Goal: Information Seeking & Learning: Learn about a topic

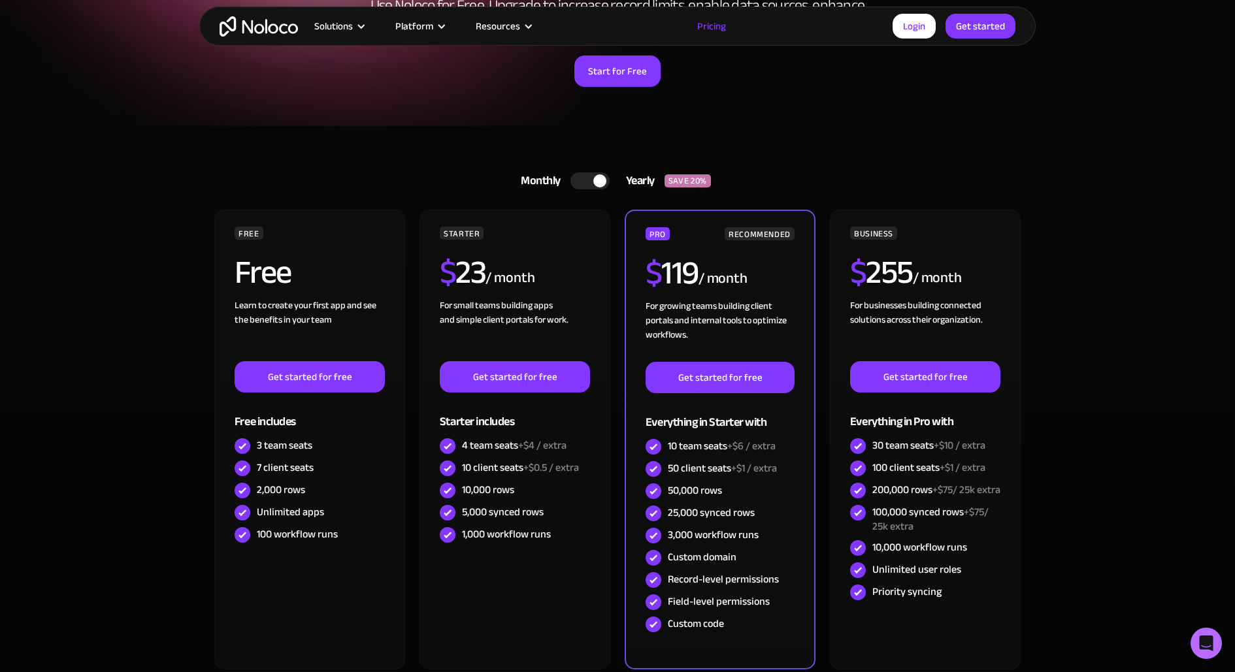
click at [581, 182] on div at bounding box center [590, 181] width 39 height 17
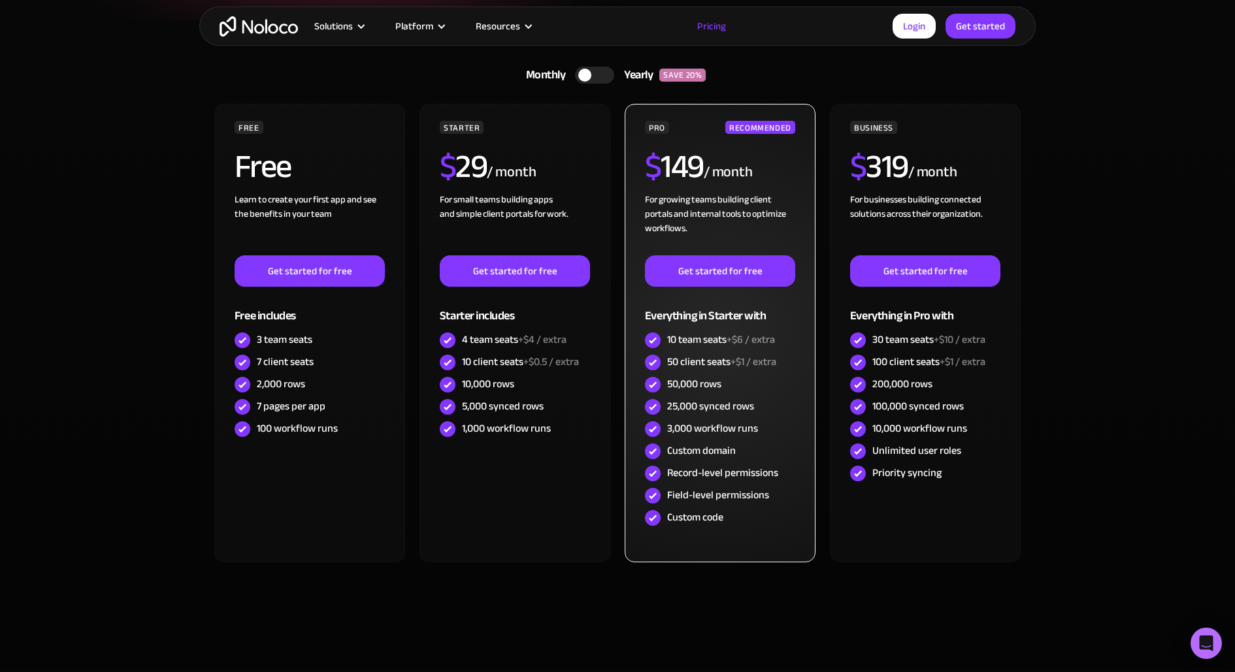
scroll to position [298, 0]
drag, startPoint x: 666, startPoint y: 408, endPoint x: 755, endPoint y: 405, distance: 89.6
click at [755, 405] on div "25,000 synced rows" at bounding box center [720, 408] width 150 height 22
drag, startPoint x: 667, startPoint y: 382, endPoint x: 735, endPoint y: 382, distance: 68.6
click at [737, 383] on div "50,000 rows" at bounding box center [720, 385] width 150 height 22
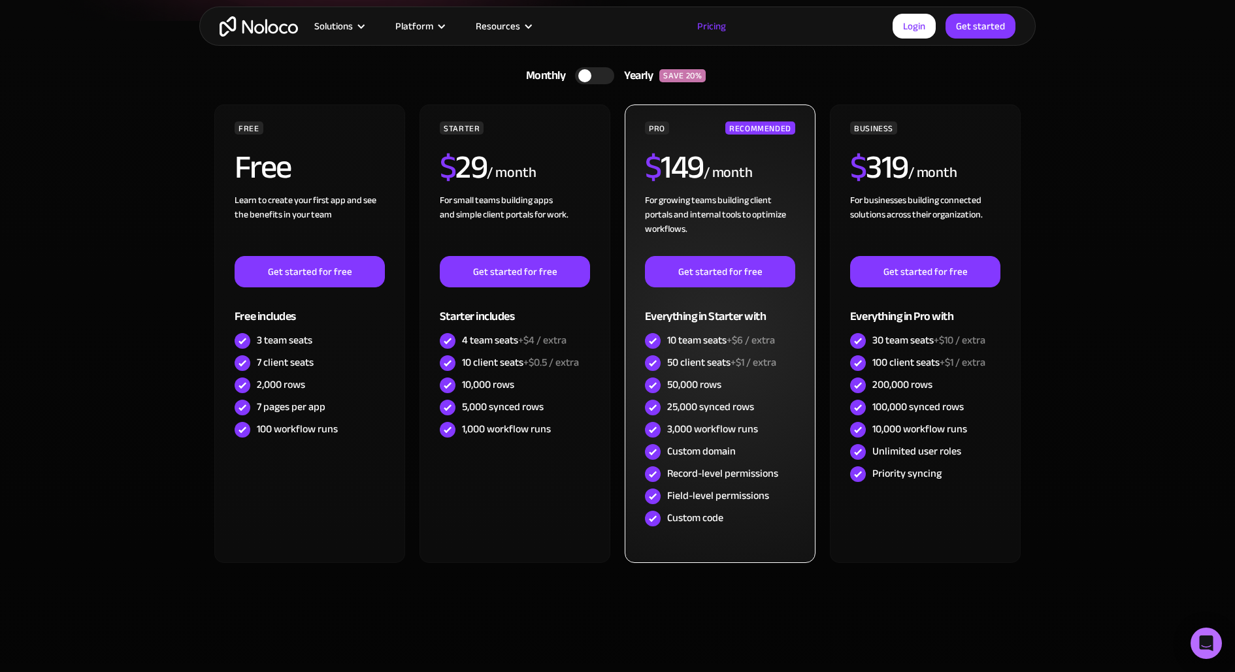
click at [714, 403] on div "25,000 synced rows" at bounding box center [710, 407] width 87 height 14
drag, startPoint x: 671, startPoint y: 405, endPoint x: 689, endPoint y: 405, distance: 18.3
click at [689, 405] on div "25,000 synced rows" at bounding box center [710, 407] width 87 height 14
click at [676, 405] on div "25,000 synced rows" at bounding box center [710, 407] width 87 height 14
drag, startPoint x: 667, startPoint y: 405, endPoint x: 769, endPoint y: 403, distance: 102.0
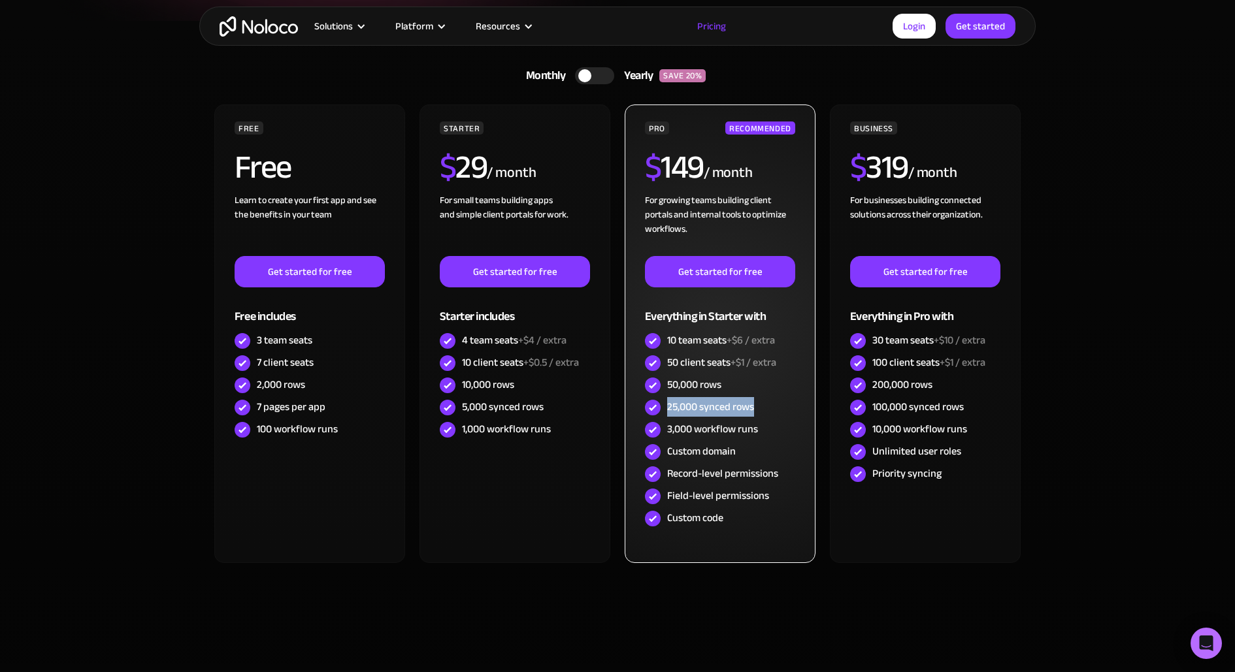
click at [770, 403] on div "25,000 synced rows" at bounding box center [720, 408] width 150 height 22
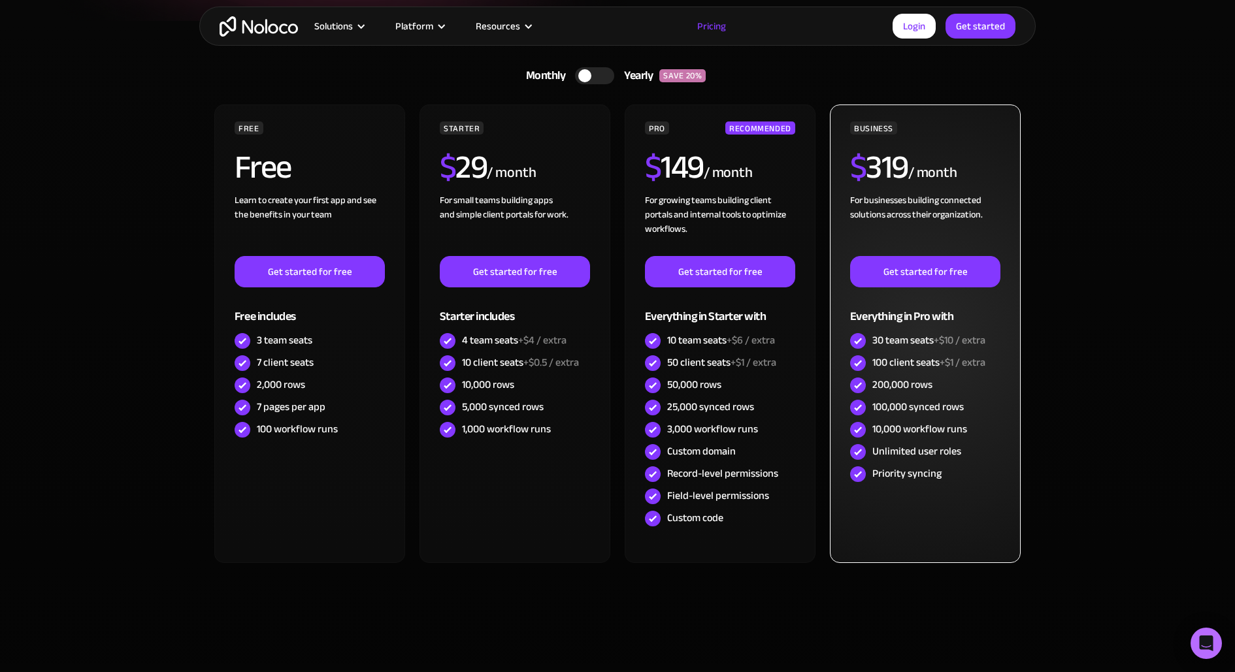
click at [955, 393] on div "200,000 rows" at bounding box center [925, 385] width 150 height 22
drag, startPoint x: 874, startPoint y: 384, endPoint x: 951, endPoint y: 383, distance: 77.1
click at [951, 383] on div "200,000 rows" at bounding box center [925, 385] width 150 height 22
click at [879, 414] on div "100,000 synced rows" at bounding box center [917, 407] width 91 height 14
drag, startPoint x: 873, startPoint y: 408, endPoint x: 1019, endPoint y: 408, distance: 145.7
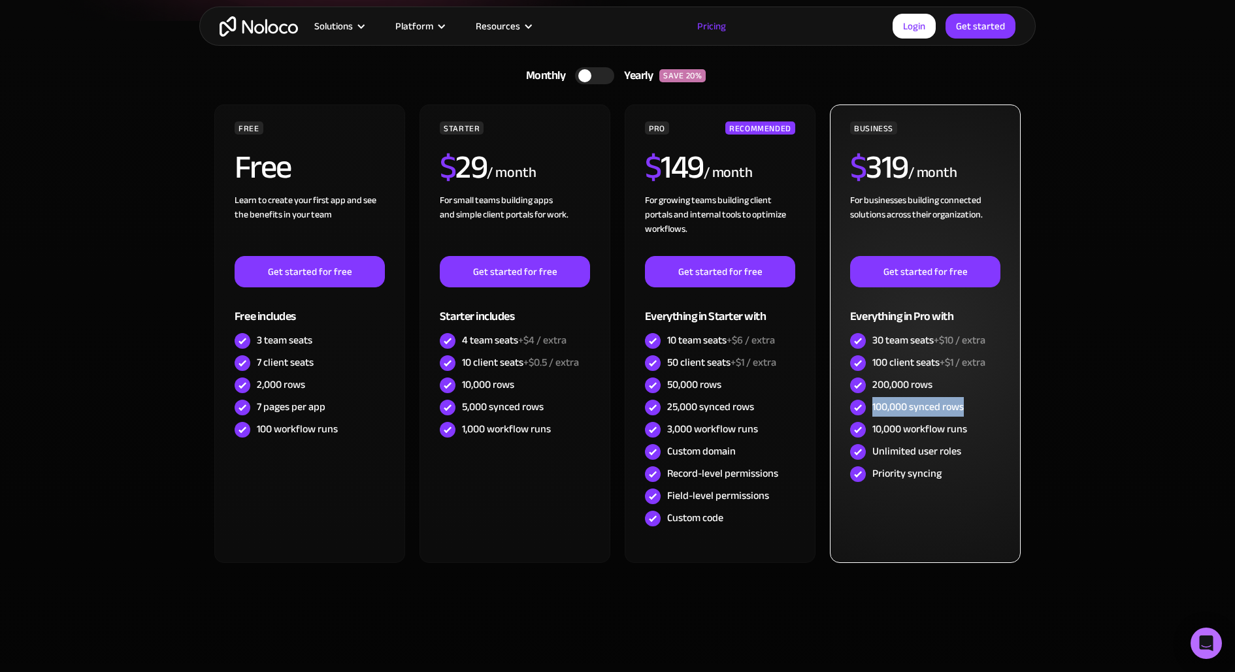
click at [1019, 408] on div "BUSINESS $ 319 / month For businesses building connected solutions across their…" at bounding box center [925, 334] width 191 height 459
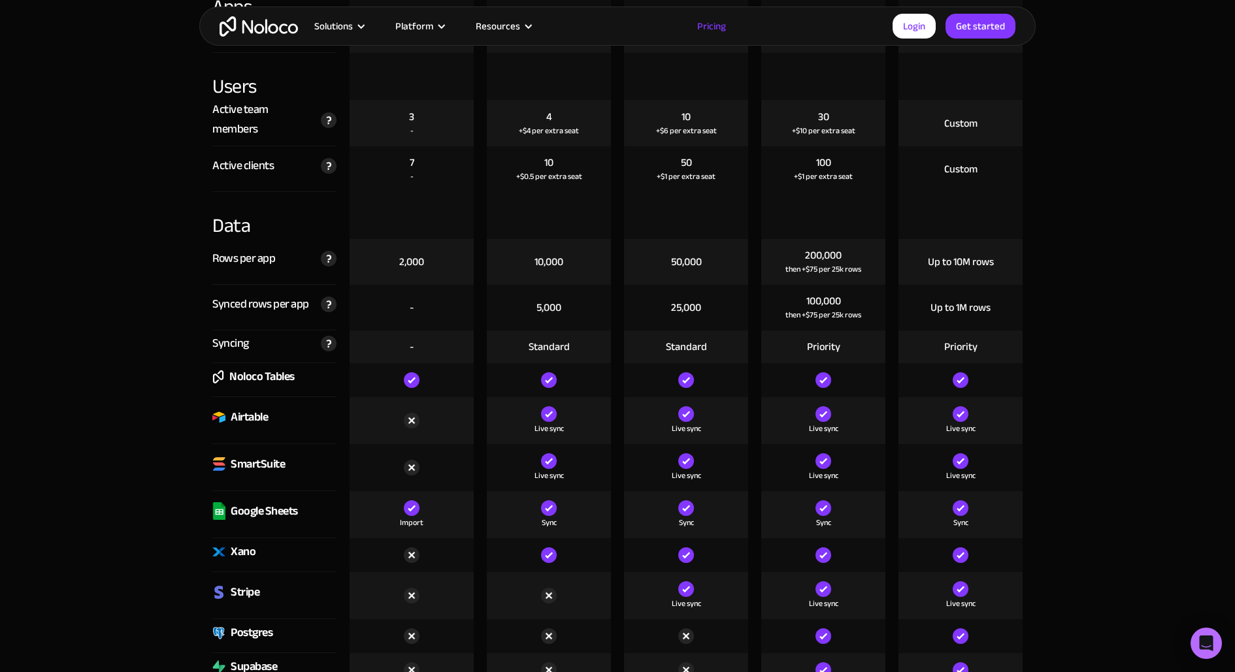
scroll to position [1609, 0]
drag, startPoint x: 782, startPoint y: 309, endPoint x: 874, endPoint y: 311, distance: 92.8
click at [874, 311] on div "100,000 then +$75 per 25k rows" at bounding box center [823, 307] width 124 height 46
click at [813, 322] on div "100,000 then +$75 per 25k rows" at bounding box center [823, 307] width 124 height 46
drag, startPoint x: 803, startPoint y: 250, endPoint x: 865, endPoint y: 244, distance: 63.0
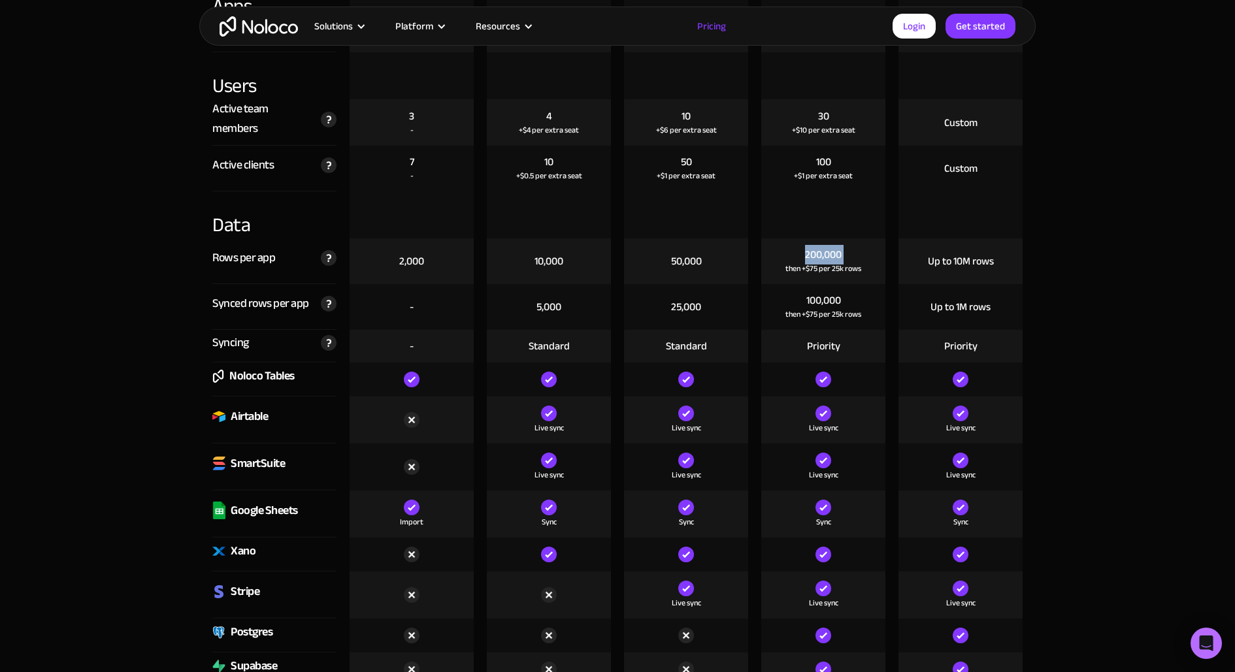
click at [866, 246] on div "200,000 then +$75 per 25k rows" at bounding box center [823, 262] width 124 height 46
drag, startPoint x: 665, startPoint y: 259, endPoint x: 705, endPoint y: 256, distance: 39.4
click at [705, 256] on div "50,000" at bounding box center [686, 262] width 124 height 46
click at [711, 267] on div "50,000" at bounding box center [686, 262] width 124 height 46
drag, startPoint x: 211, startPoint y: 255, endPoint x: 286, endPoint y: 255, distance: 75.2
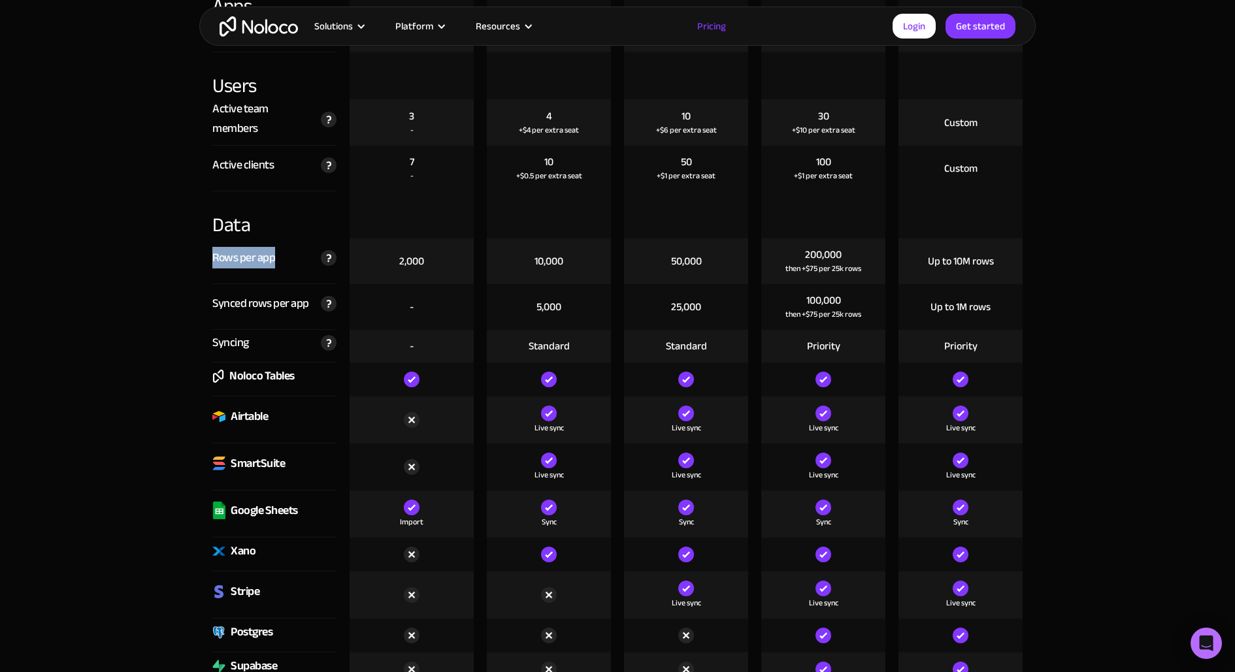
click at [287, 257] on div "Rows per app The maximum number of rows per app, across all of your tables and …" at bounding box center [274, 262] width 137 height 46
drag, startPoint x: 209, startPoint y: 297, endPoint x: 307, endPoint y: 303, distance: 97.6
click at [307, 305] on div "Synced rows per app The maximum number of synced rows per app, across all of yo…" at bounding box center [274, 307] width 137 height 46
click at [247, 267] on div "Rows per app The maximum number of rows per app, across all of your tables and …" at bounding box center [274, 262] width 124 height 46
drag, startPoint x: 218, startPoint y: 253, endPoint x: 284, endPoint y: 253, distance: 66.0
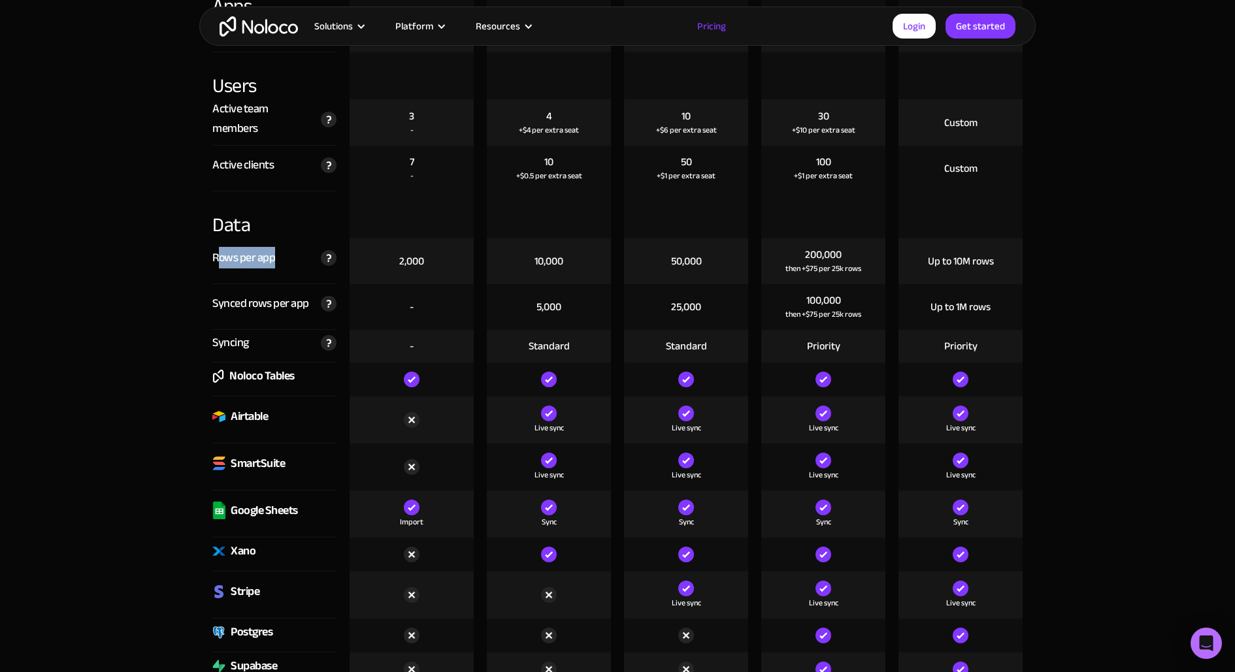
click at [284, 253] on div "Rows per app The maximum number of rows per app, across all of your tables and …" at bounding box center [274, 262] width 124 height 46
click at [825, 239] on div "200,000 then +$75 per 25k rows" at bounding box center [823, 262] width 124 height 46
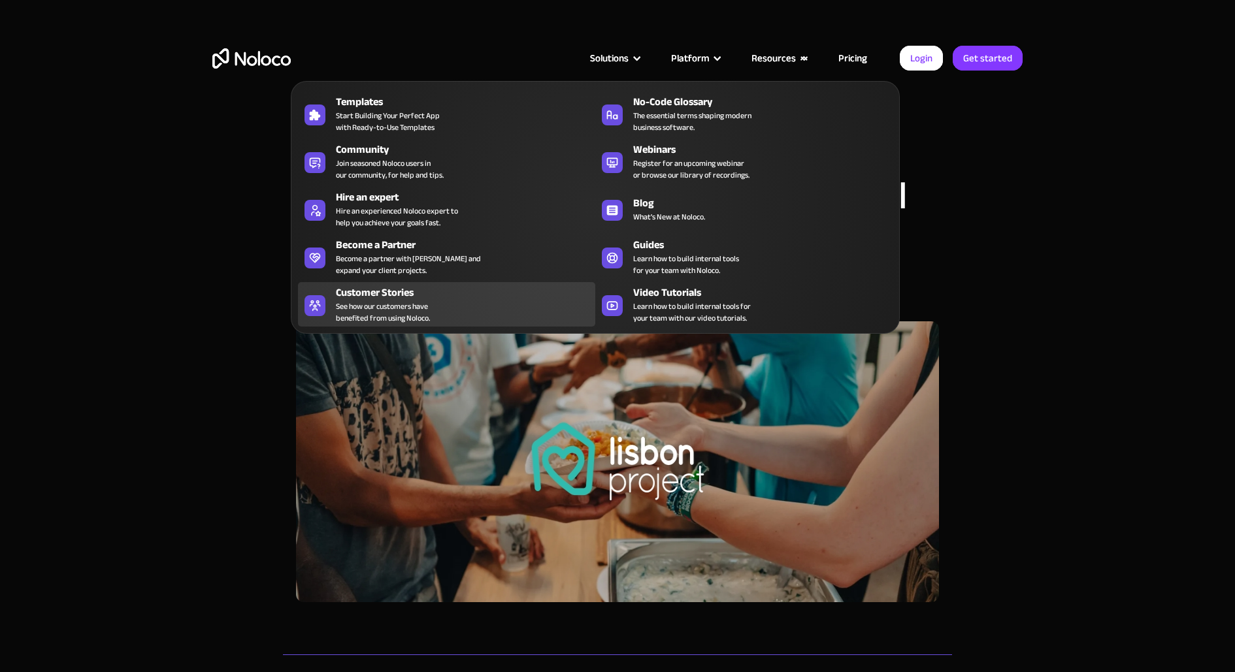
click at [422, 301] on span "See how our customers have benefited from using Noloco." at bounding box center [383, 313] width 94 height 24
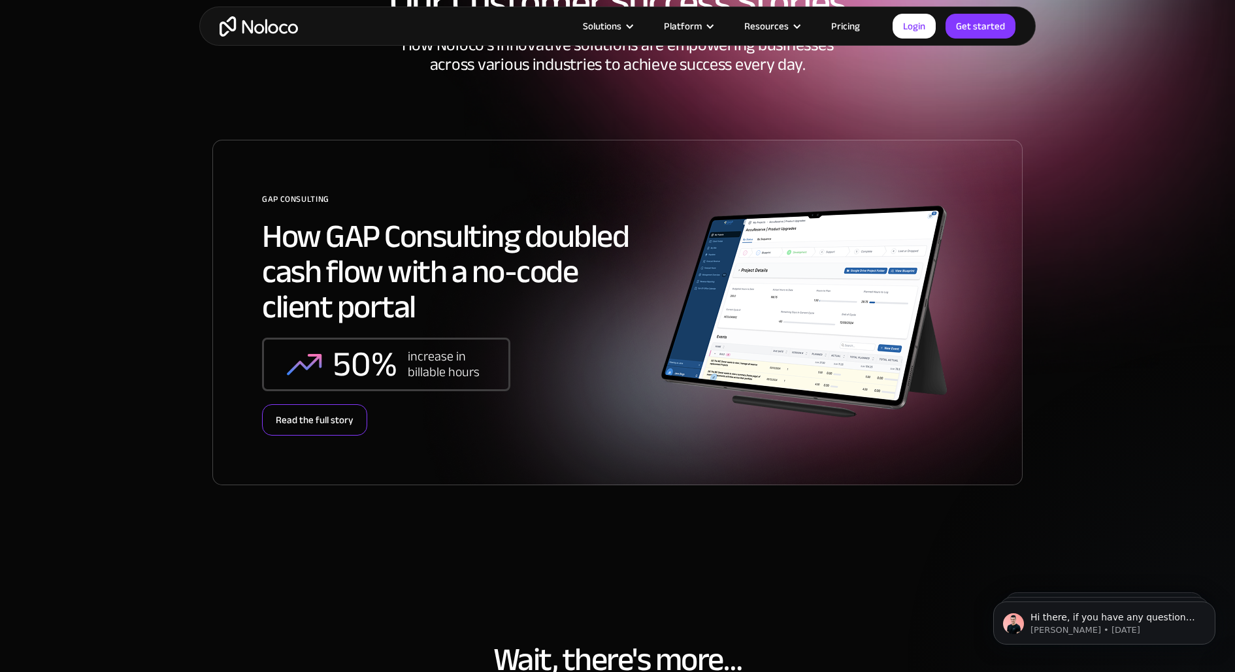
click at [317, 424] on div "Read the full story" at bounding box center [314, 420] width 105 height 31
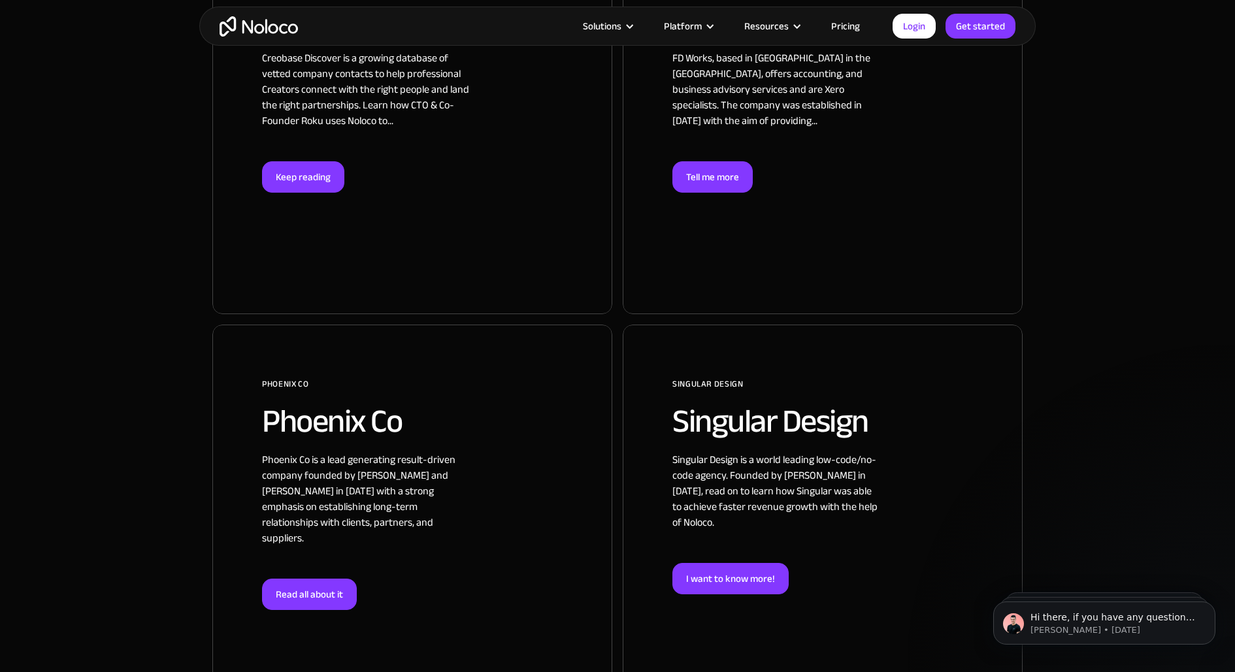
scroll to position [1516, 0]
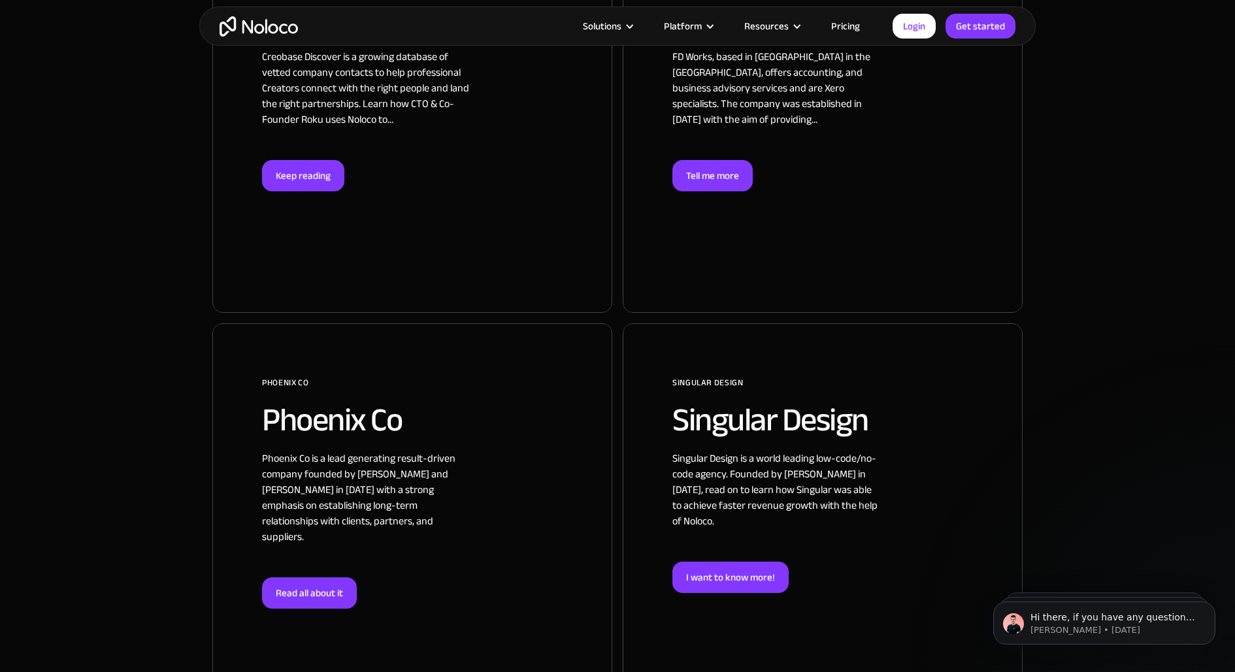
click at [708, 540] on div at bounding box center [823, 527] width 400 height 407
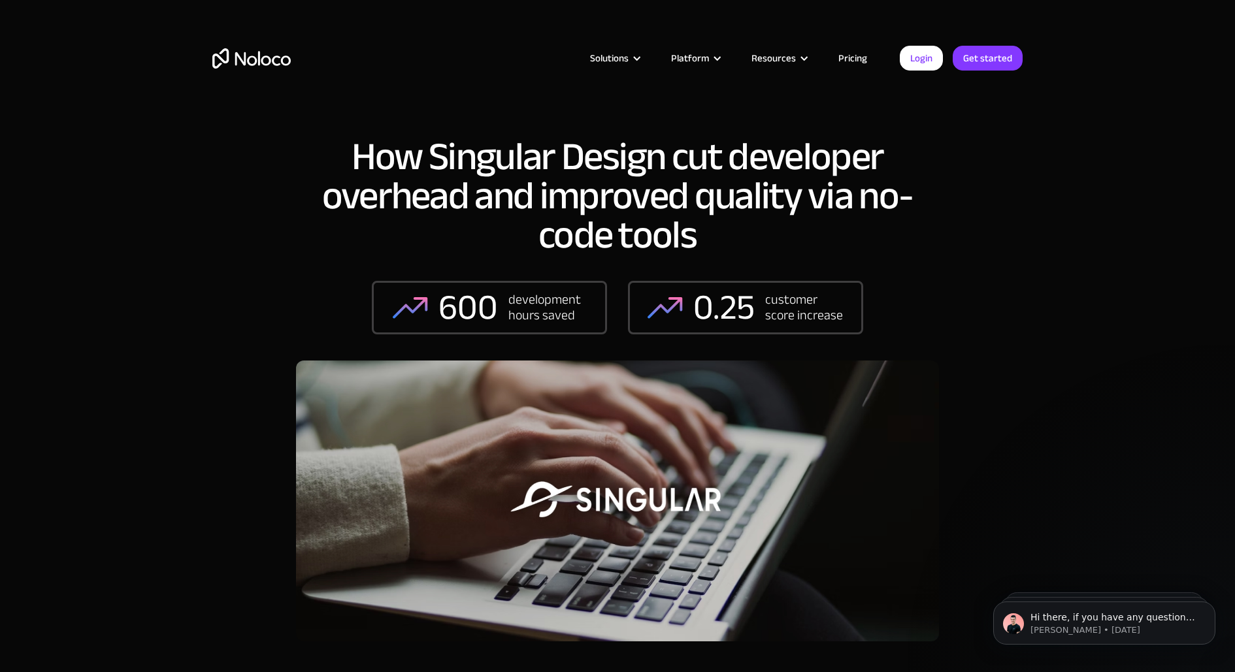
click at [884, 292] on div "How Singular Design cut developer overhead and improved quality via no-code too…" at bounding box center [617, 242] width 643 height 210
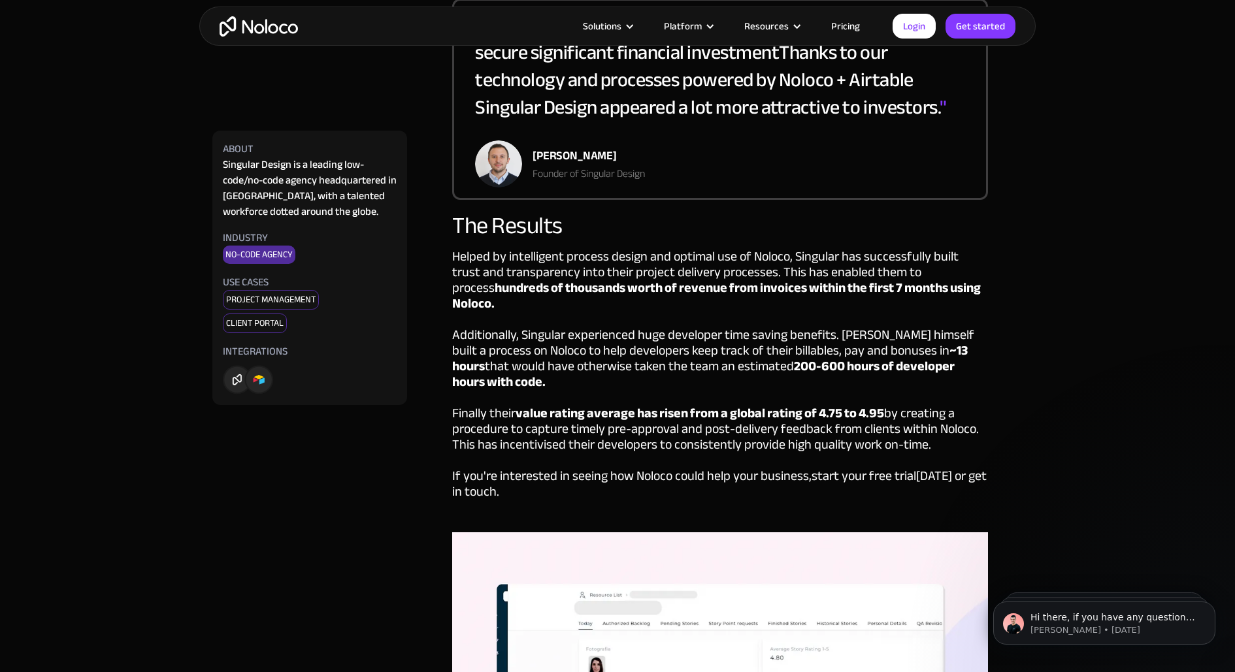
scroll to position [2959, 0]
